Goal: Navigation & Orientation: Understand site structure

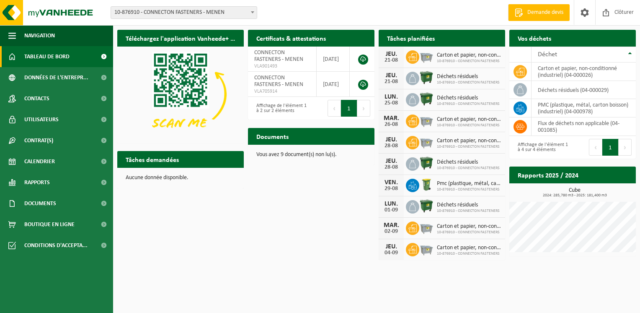
click at [203, 13] on span "10-876910 - CONNECTON FASTENERS - MENEN" at bounding box center [184, 13] width 146 height 12
click at [52, 157] on span "Calendrier" at bounding box center [39, 161] width 31 height 21
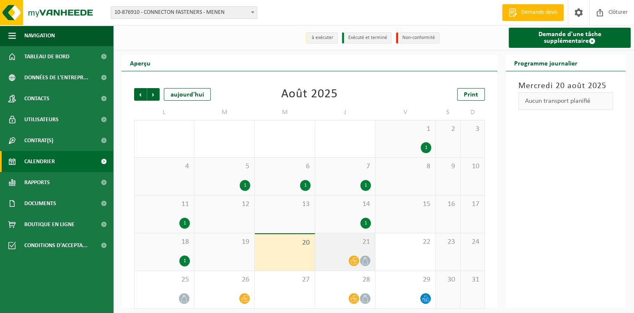
click at [341, 236] on div "21" at bounding box center [345, 251] width 60 height 37
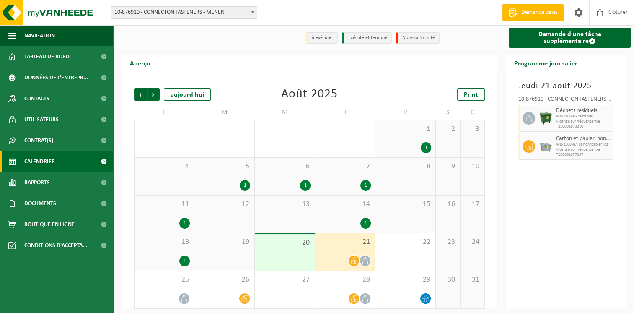
click at [604, 122] on span "Vidange sur fréquence fixe" at bounding box center [583, 121] width 54 height 5
drag, startPoint x: 608, startPoint y: 140, endPoint x: 616, endPoint y: 143, distance: 7.9
click at [609, 141] on span "Carton et papier, non-conditionné (industriel)" at bounding box center [583, 138] width 54 height 7
click at [341, 251] on div "21" at bounding box center [345, 251] width 60 height 37
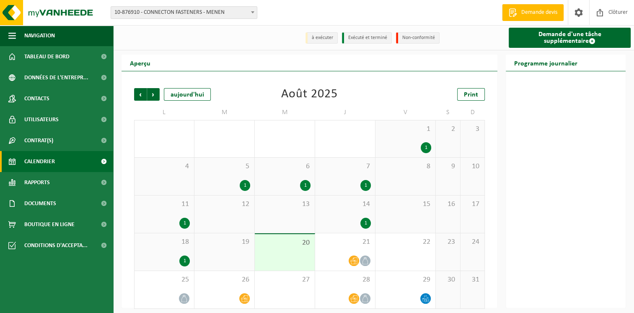
scroll to position [5, 0]
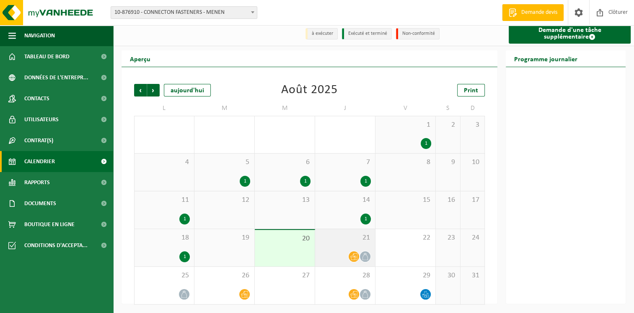
click at [352, 251] on div "21" at bounding box center [345, 247] width 60 height 37
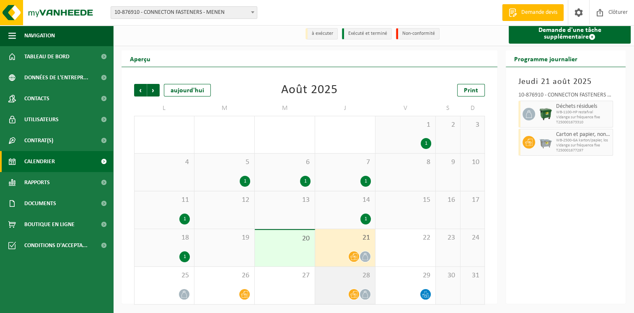
click at [341, 274] on span "28" at bounding box center [345, 275] width 52 height 9
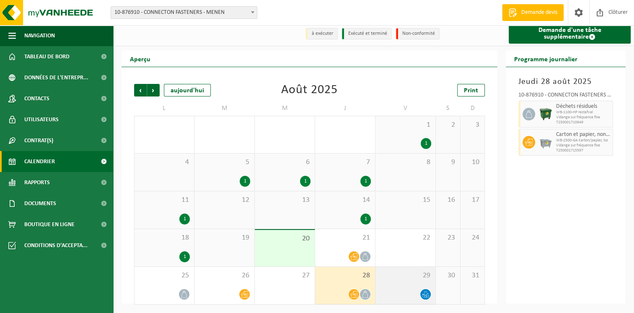
click at [397, 296] on div at bounding box center [406, 293] width 52 height 11
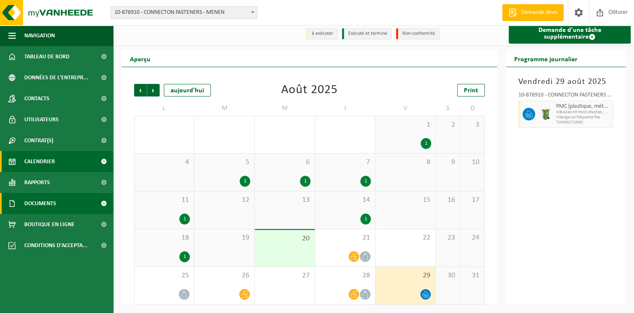
click at [38, 199] on span "Documents" at bounding box center [40, 203] width 32 height 21
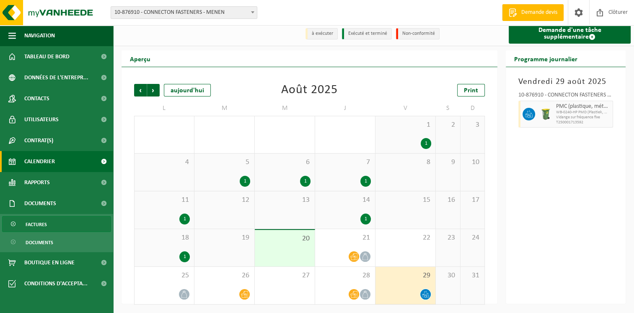
click at [37, 225] on span "Factures" at bounding box center [36, 224] width 21 height 16
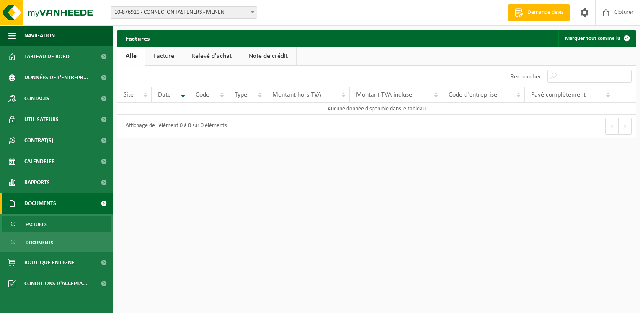
click at [213, 12] on span "10-876910 - CONNECTON FASTENERS - MENEN" at bounding box center [184, 13] width 146 height 12
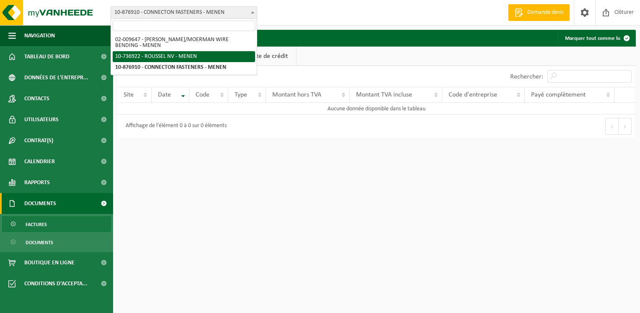
select select "19238"
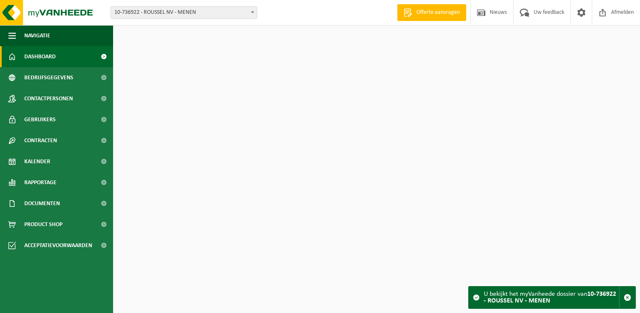
click at [171, 14] on span "10-736922 - ROUSSEL NV - MENEN" at bounding box center [184, 13] width 146 height 12
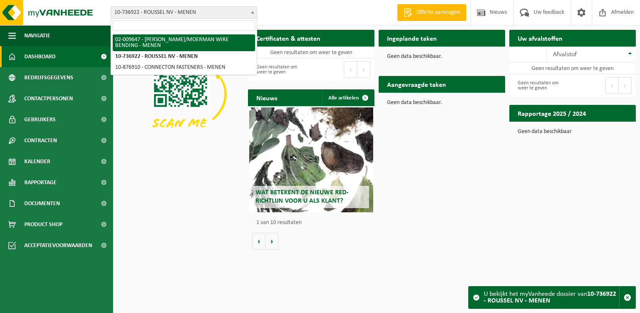
select select "18941"
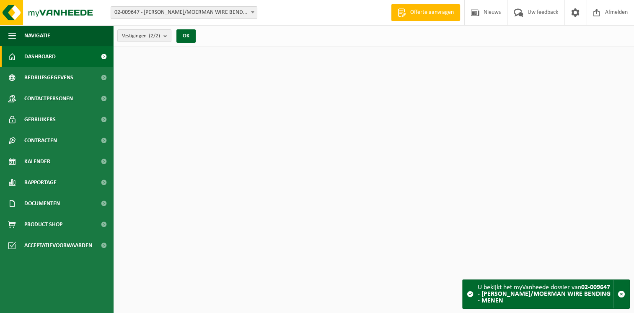
click at [181, 14] on span "02-009647 - [PERSON_NAME]/[PERSON_NAME] WIRE BENDING - MENEN" at bounding box center [184, 13] width 146 height 12
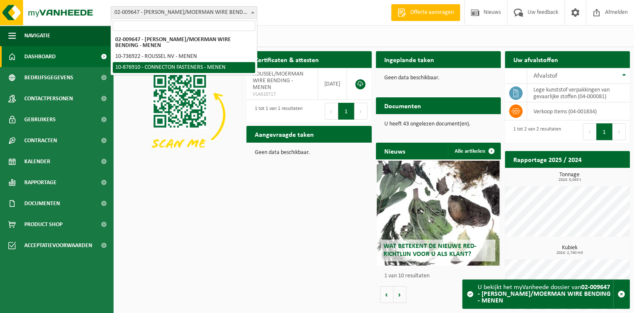
select select "107749"
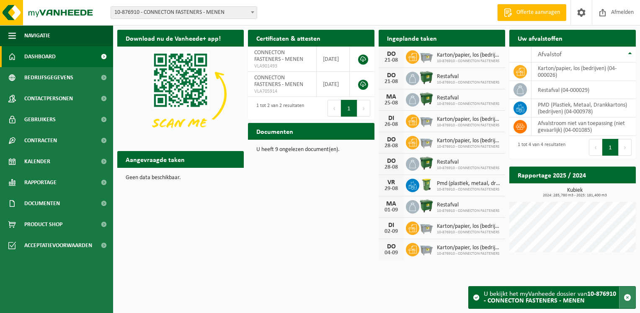
click at [626, 299] on span "button" at bounding box center [628, 297] width 8 height 8
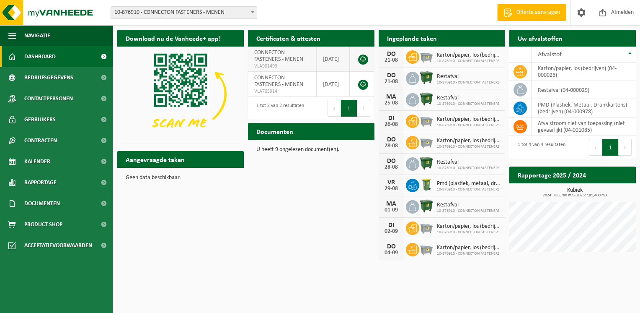
click at [288, 59] on span "CONNECTON FASTENERS - MENEN" at bounding box center [278, 55] width 49 height 13
click at [106, 97] on span at bounding box center [103, 98] width 19 height 21
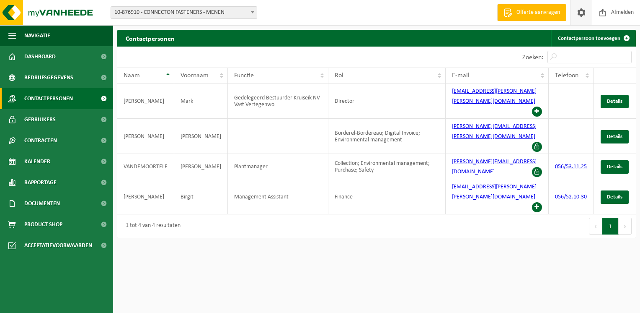
click at [574, 15] on link at bounding box center [581, 12] width 21 height 25
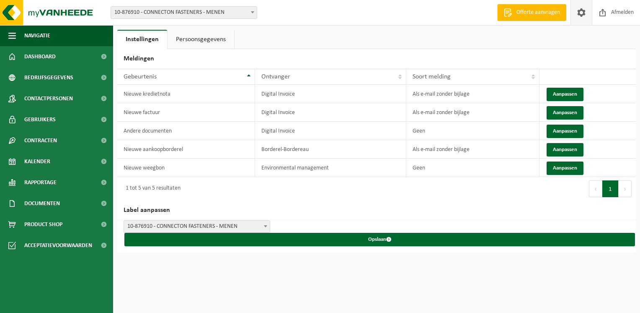
click at [197, 33] on link "Persoonsgegevens" at bounding box center [201, 39] width 67 height 19
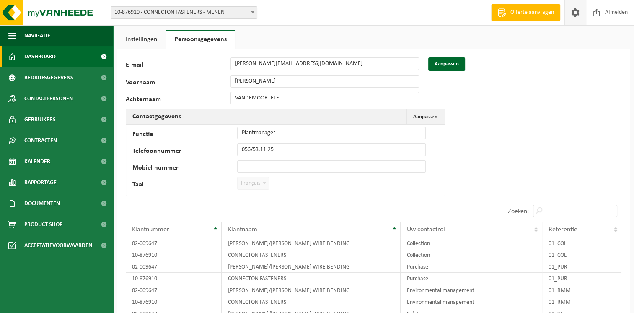
click at [53, 56] on span "Dashboard" at bounding box center [39, 56] width 31 height 21
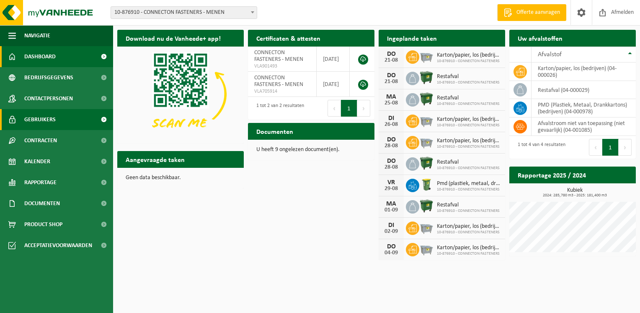
click at [55, 117] on link "Gebruikers" at bounding box center [56, 119] width 113 height 21
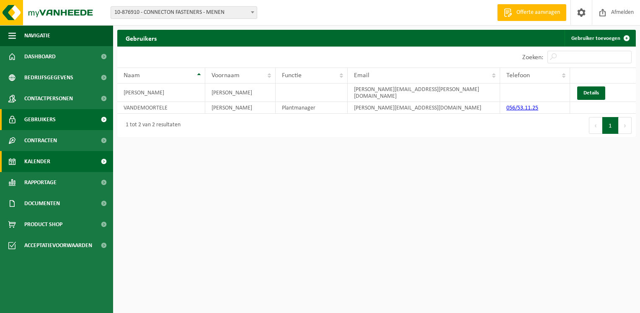
click at [38, 159] on span "Kalender" at bounding box center [37, 161] width 26 height 21
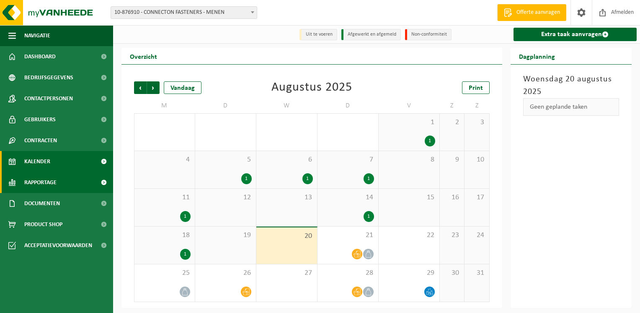
click at [36, 178] on span "Rapportage" at bounding box center [40, 182] width 32 height 21
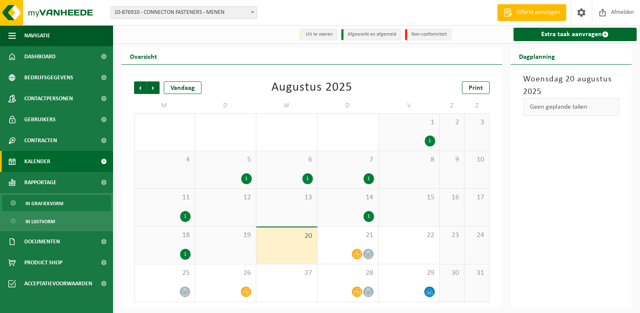
click at [39, 204] on span "In grafiekvorm" at bounding box center [45, 203] width 38 height 16
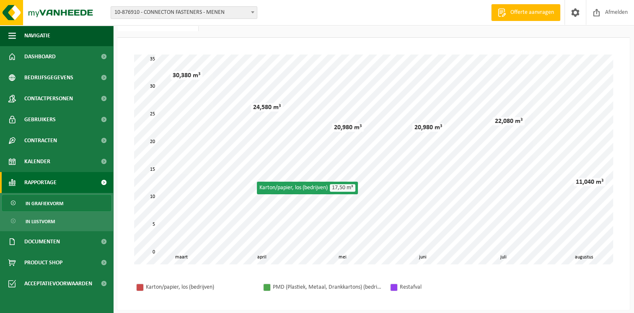
scroll to position [38, 0]
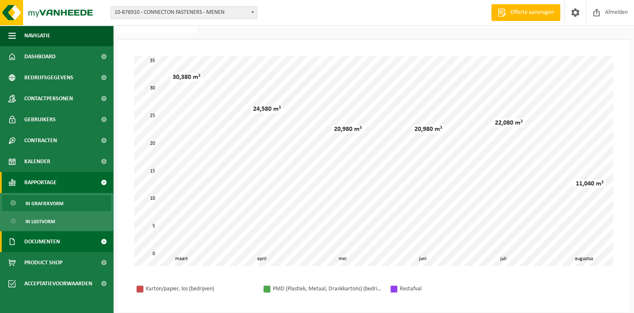
click at [50, 239] on span "Documenten" at bounding box center [42, 241] width 36 height 21
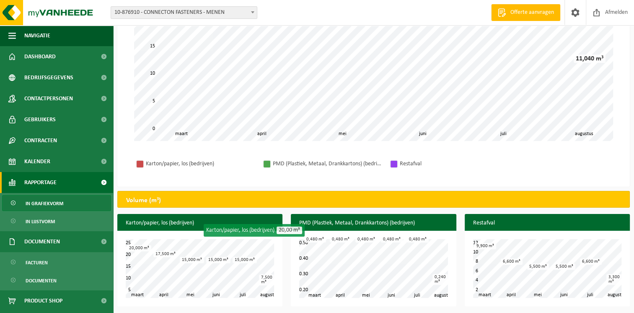
scroll to position [163, 0]
